Goal: Navigation & Orientation: Find specific page/section

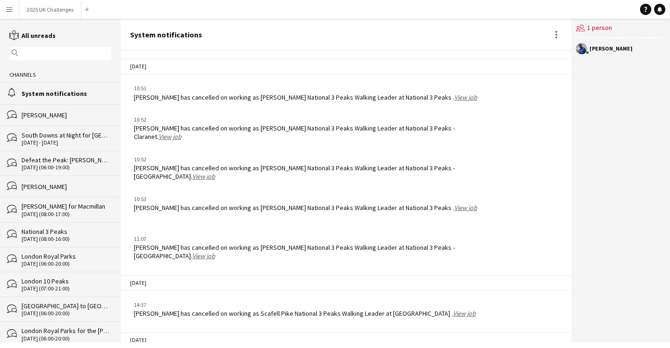
scroll to position [1371, 0]
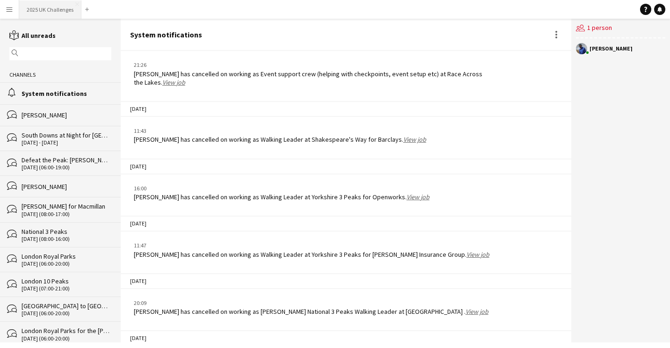
click at [60, 9] on button "2025 UK Challenges Close" at bounding box center [50, 9] width 62 height 18
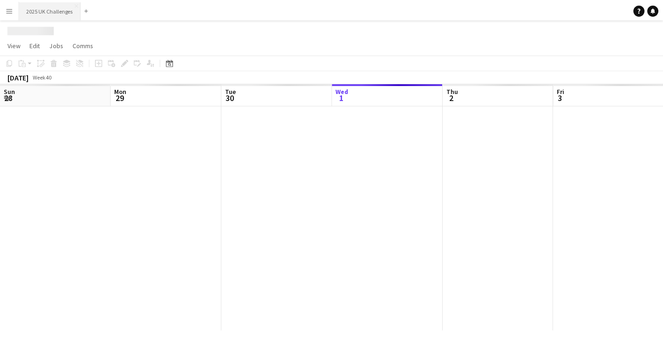
scroll to position [0, 223]
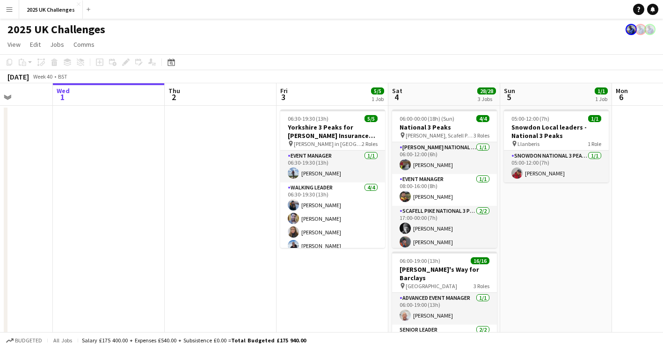
drag, startPoint x: 283, startPoint y: 192, endPoint x: 112, endPoint y: 181, distance: 171.0
click at [112, 181] on app-calendar-viewport "Sun 28 1/1 1 Job Mon 29 Tue 30 Wed 1 Thu 2 Fri 3 5/5 1 Job Sat 4 28/28 3 Jobs S…" at bounding box center [331, 338] width 663 height 511
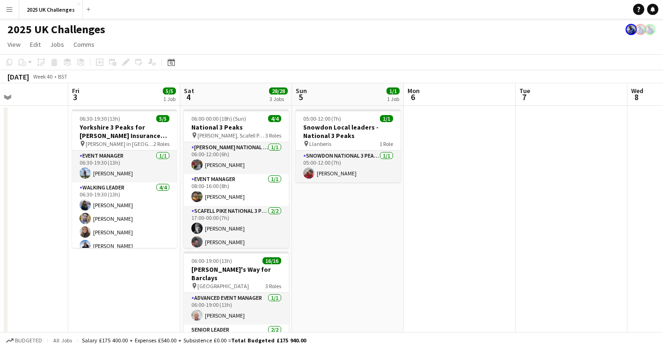
drag, startPoint x: 435, startPoint y: 231, endPoint x: 267, endPoint y: 226, distance: 168.4
click at [267, 226] on app-calendar-viewport "Mon 29 Tue 30 Wed 1 Thu 2 Fri 3 5/5 1 Job Sat 4 28/28 3 Jobs Sun 5 1/1 1 Job Mo…" at bounding box center [331, 338] width 663 height 511
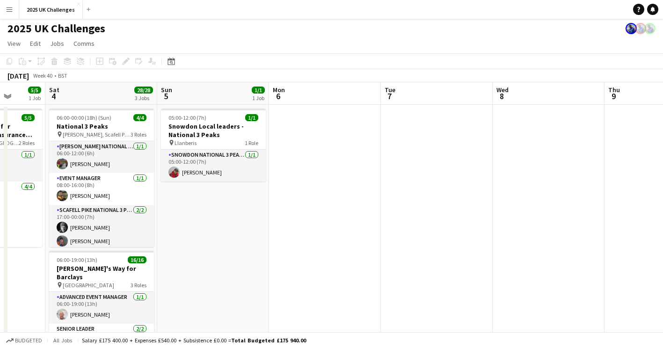
scroll to position [0, 0]
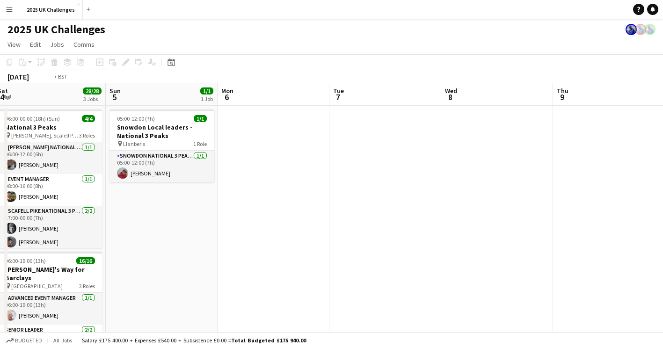
drag, startPoint x: 332, startPoint y: 256, endPoint x: 114, endPoint y: 244, distance: 219.1
click at [114, 244] on app-calendar-viewport "Wed 1 Thu 2 Fri 3 5/5 1 Job Sat 4 28/28 3 Jobs Sun 5 1/1 1 Job Mon 6 Tue 7 Wed …" at bounding box center [331, 338] width 663 height 511
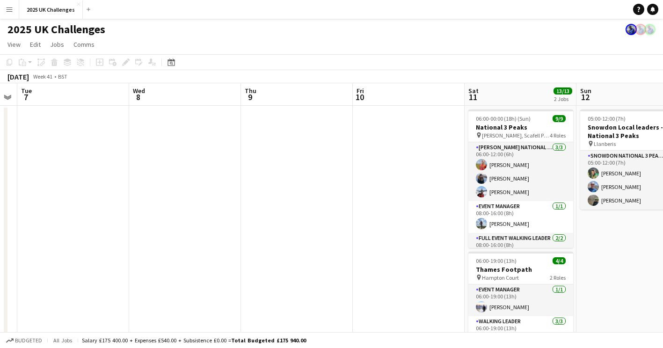
scroll to position [0, 350]
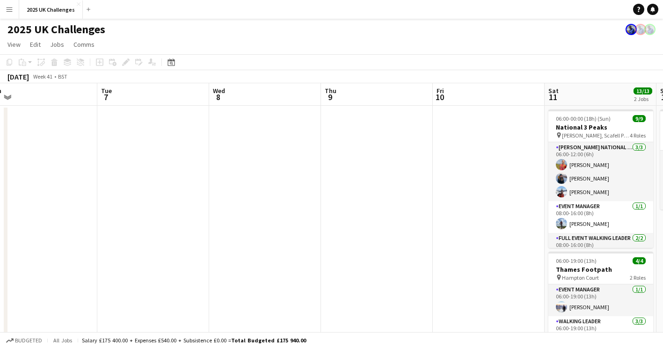
drag, startPoint x: 355, startPoint y: 231, endPoint x: 134, endPoint y: 226, distance: 221.2
click at [134, 226] on app-calendar-viewport "Fri 3 5/5 1 Job Sat 4 28/28 3 Jobs Sun 5 1/1 1 Job Mon 6 Tue 7 Wed 8 Thu 9 Fri …" at bounding box center [331, 338] width 663 height 511
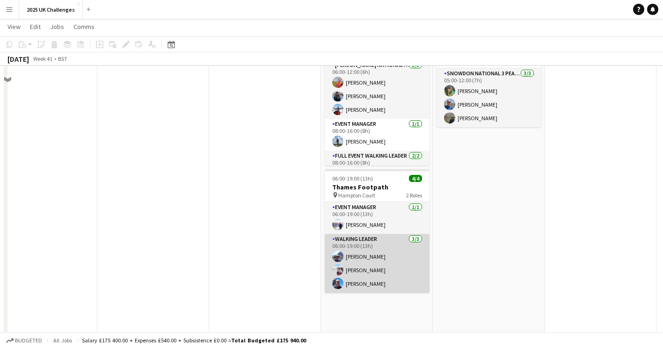
scroll to position [0, 0]
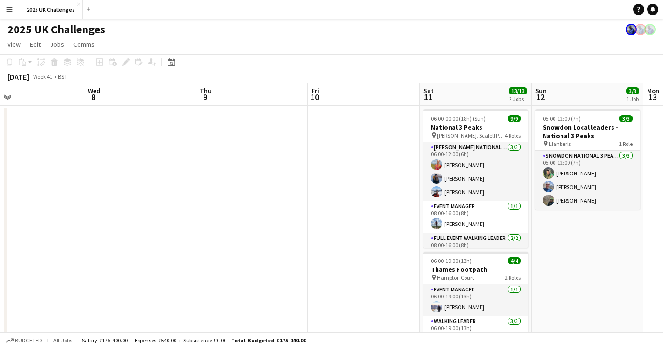
drag, startPoint x: 511, startPoint y: 254, endPoint x: 171, endPoint y: 252, distance: 340.4
click at [168, 253] on app-calendar-viewport "Sun 5 1/1 1 Job Mon 6 Tue 7 Wed 8 Thu 9 Fri 10 Sat 11 13/13 2 Jobs Sun 12 3/3 1…" at bounding box center [331, 338] width 663 height 511
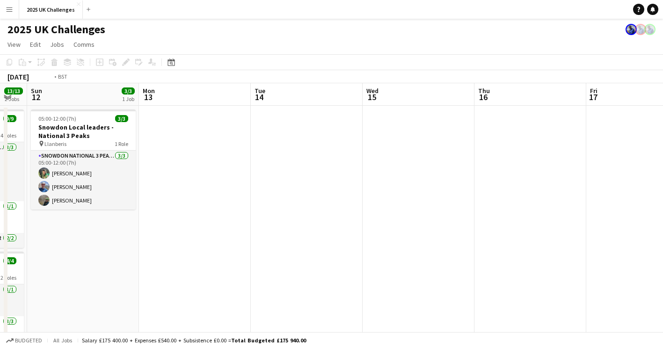
drag, startPoint x: 432, startPoint y: 249, endPoint x: 134, endPoint y: 243, distance: 297.4
click at [134, 243] on app-calendar-viewport "Thu 9 Fri 10 Sat 11 13/13 2 Jobs Sun 12 3/3 1 Job Mon 13 Tue 14 Wed 15 Thu 16 F…" at bounding box center [331, 338] width 663 height 511
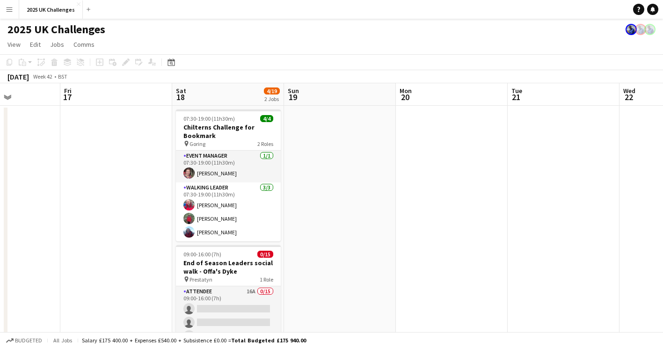
scroll to position [0, 333]
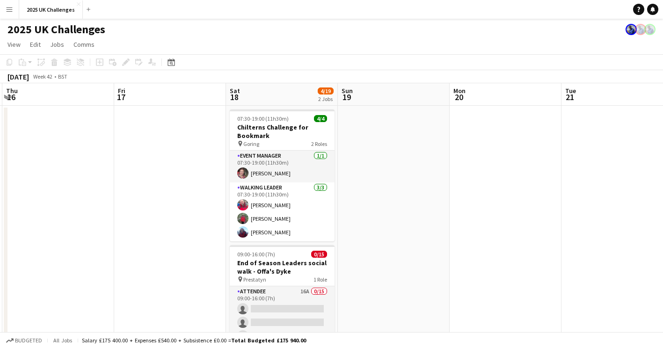
drag, startPoint x: 301, startPoint y: 241, endPoint x: 69, endPoint y: 225, distance: 231.9
click at [69, 225] on app-calendar-viewport "Mon 13 Tue 14 Wed 15 Thu 16 Fri 17 Sat 18 4/19 2 Jobs Sun 19 Mon 20 Tue 21 Wed …" at bounding box center [331, 338] width 663 height 511
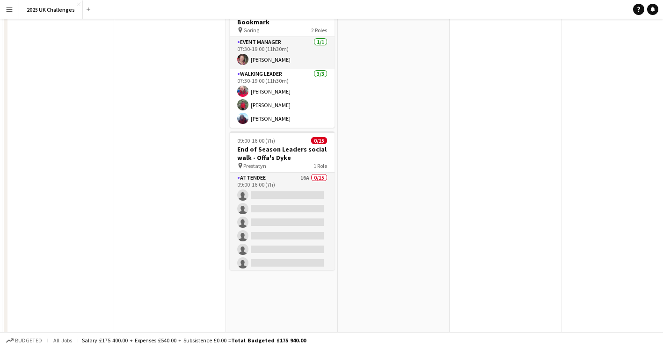
scroll to position [0, 0]
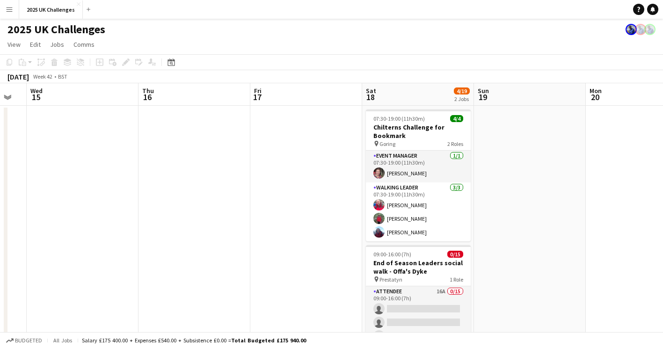
drag, startPoint x: 397, startPoint y: 228, endPoint x: 281, endPoint y: 238, distance: 116.8
click at [645, 216] on app-calendar-viewport "Mon 13 Tue 14 Wed 15 Thu 16 Fri 17 Sat 18 4/19 2 Jobs Sun 19 Mon 20 Tue 21 Wed …" at bounding box center [331, 338] width 663 height 511
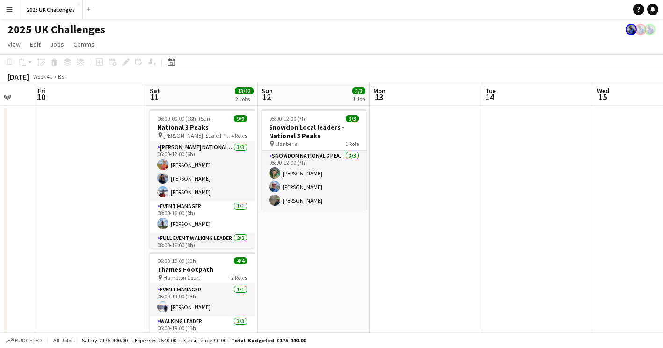
drag, startPoint x: 171, startPoint y: 235, endPoint x: 547, endPoint y: 237, distance: 375.9
click at [547, 237] on app-calendar-viewport "Wed 8 Thu 9 Fri 10 Sat 11 13/13 2 Jobs Sun 12 3/3 1 Job Mon 13 Tue 14 Wed 15 Th…" at bounding box center [331, 338] width 663 height 511
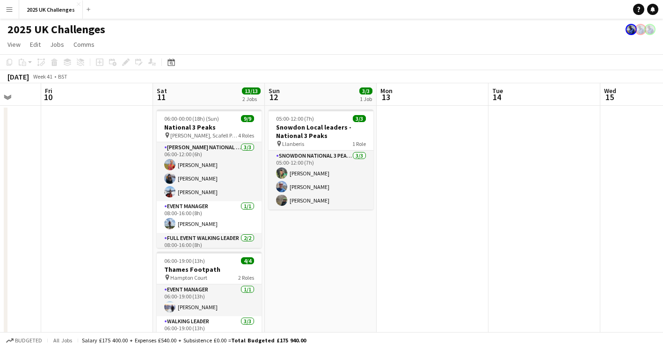
click at [561, 244] on app-calendar-viewport "Tue 7 Wed 8 Thu 9 Fri 10 Sat 11 13/13 2 Jobs Sun 12 3/3 1 Job Mon 13 Tue 14 Wed…" at bounding box center [331, 338] width 663 height 511
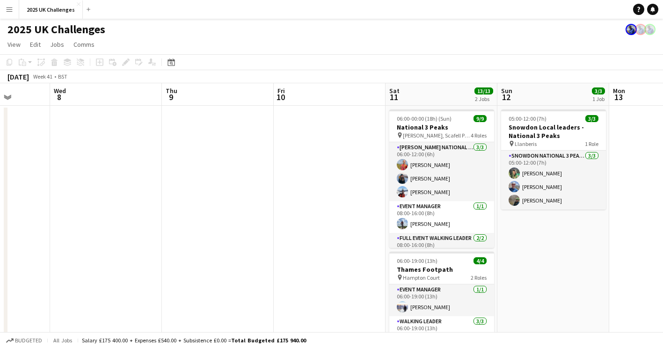
scroll to position [0, 265]
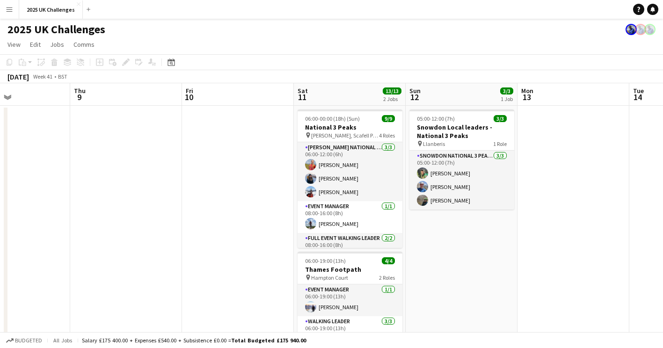
drag, startPoint x: 461, startPoint y: 254, endPoint x: 522, endPoint y: 252, distance: 61.3
click at [522, 252] on app-calendar-viewport "Mon 6 Tue 7 Wed 8 Thu 9 Fri 10 Sat 11 13/13 2 Jobs Sun 12 3/3 1 Job Mon 13 Tue …" at bounding box center [331, 338] width 663 height 511
